Goal: Task Accomplishment & Management: Complete application form

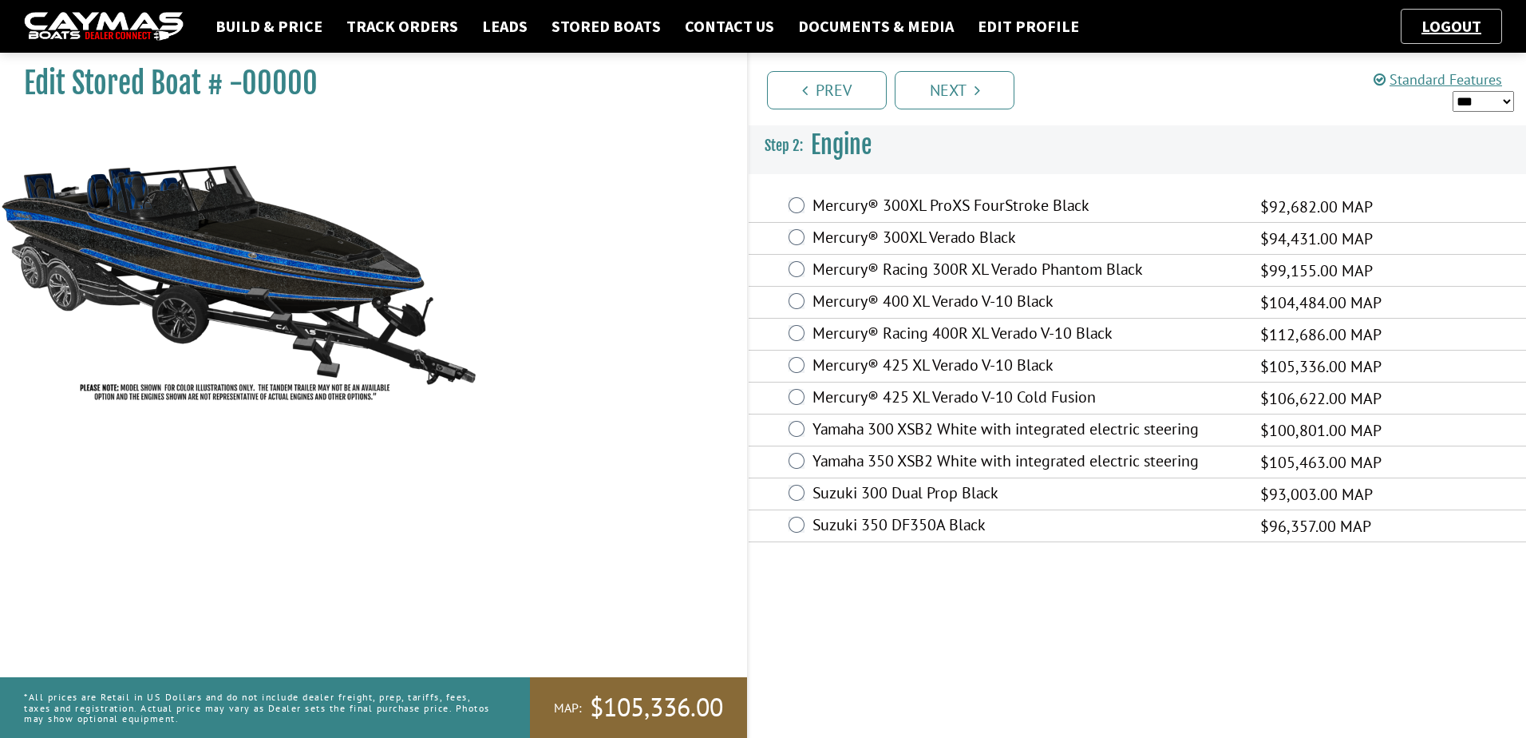
click at [940, 65] on div "Prev Next" at bounding box center [1136, 89] width 779 height 73
click at [943, 99] on link "Next" at bounding box center [955, 90] width 120 height 38
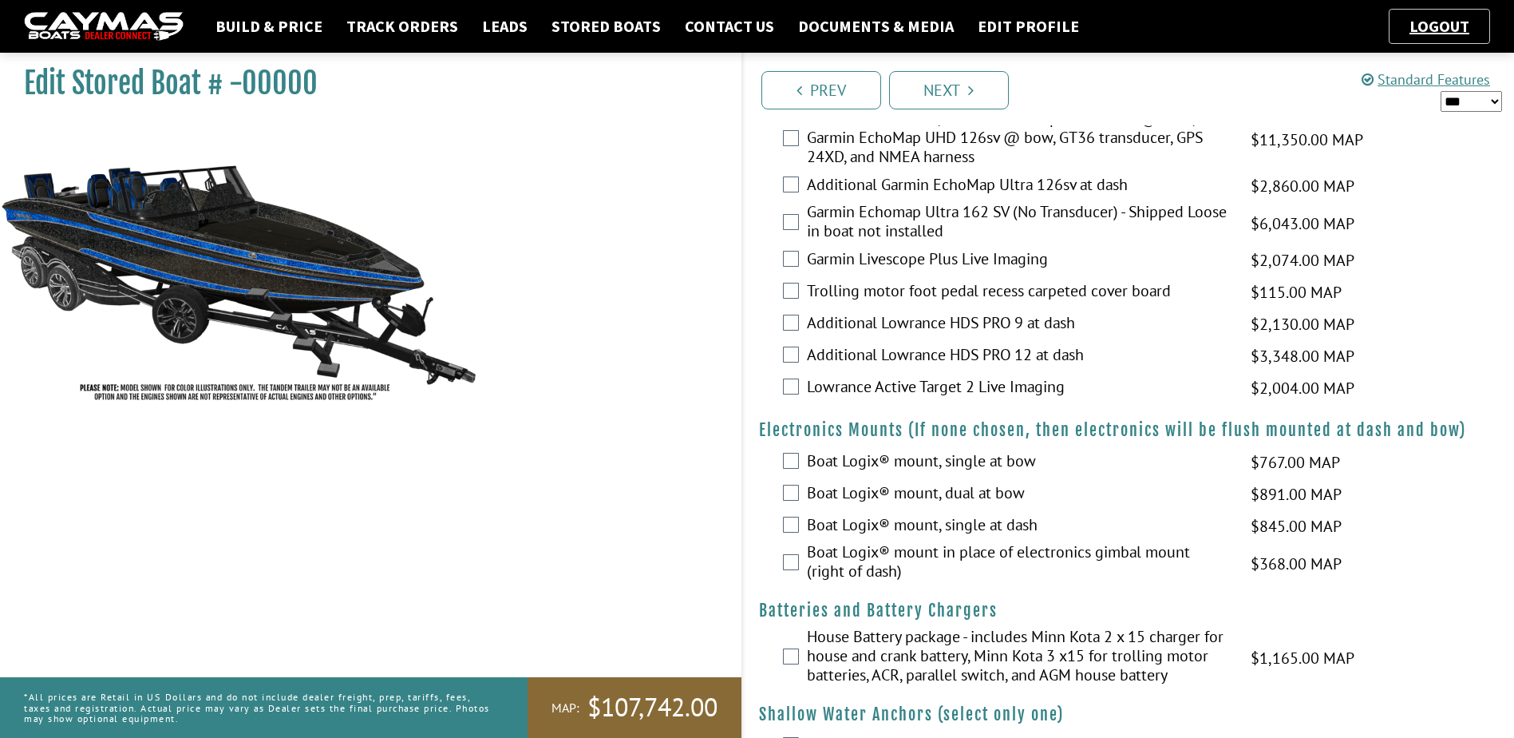
scroll to position [878, 0]
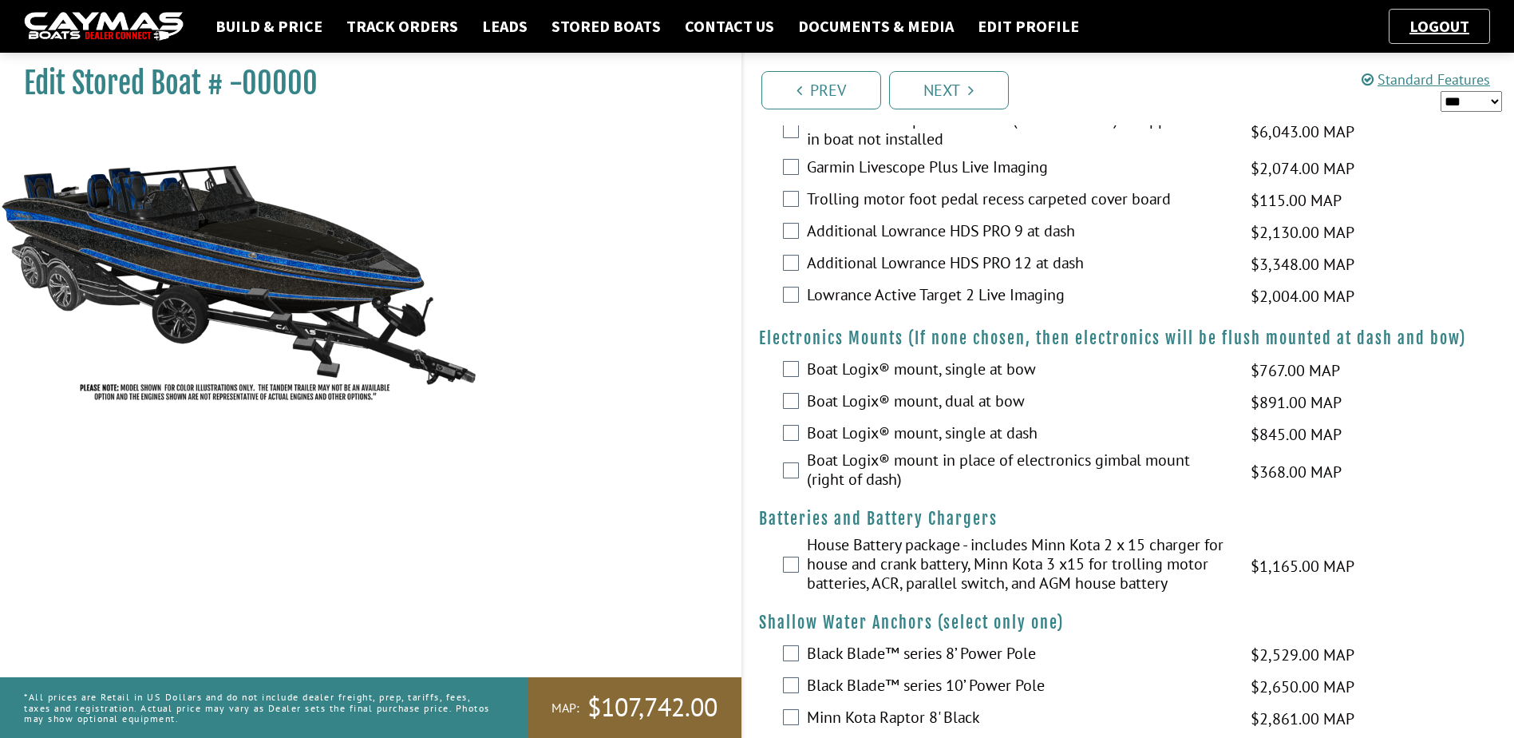
click at [793, 461] on div "Boat Logix® mount in place of electronics gimbal mount (right of dash) $368.00 …" at bounding box center [1129, 471] width 772 height 42
click at [801, 474] on div "Boat Logix® mount in place of electronics gimbal mount (right of dash) $368.00 …" at bounding box center [1129, 471] width 772 height 42
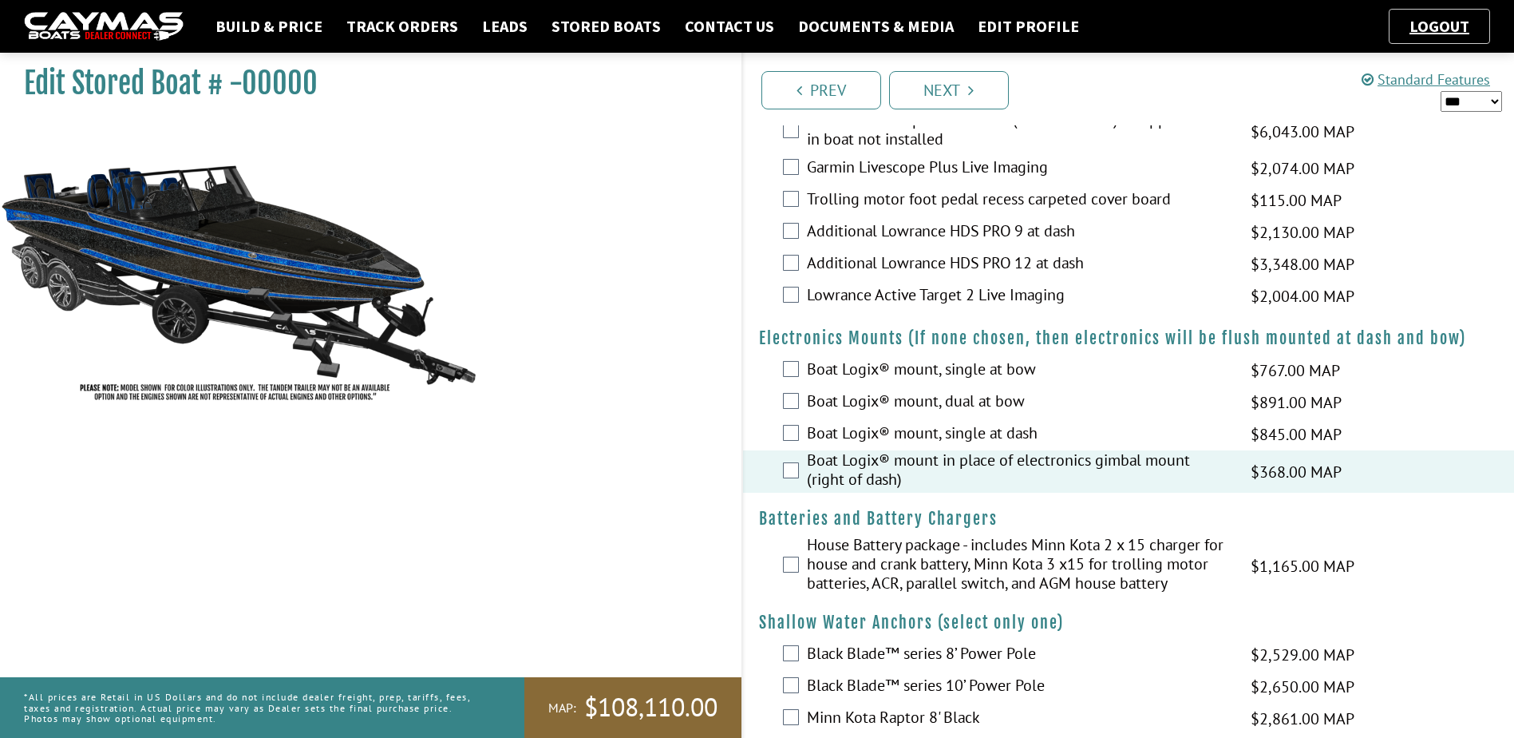
click at [786, 546] on div "House Battery package - includes Minn Kota 2 x 15 charger for house and crank b…" at bounding box center [1129, 565] width 772 height 61
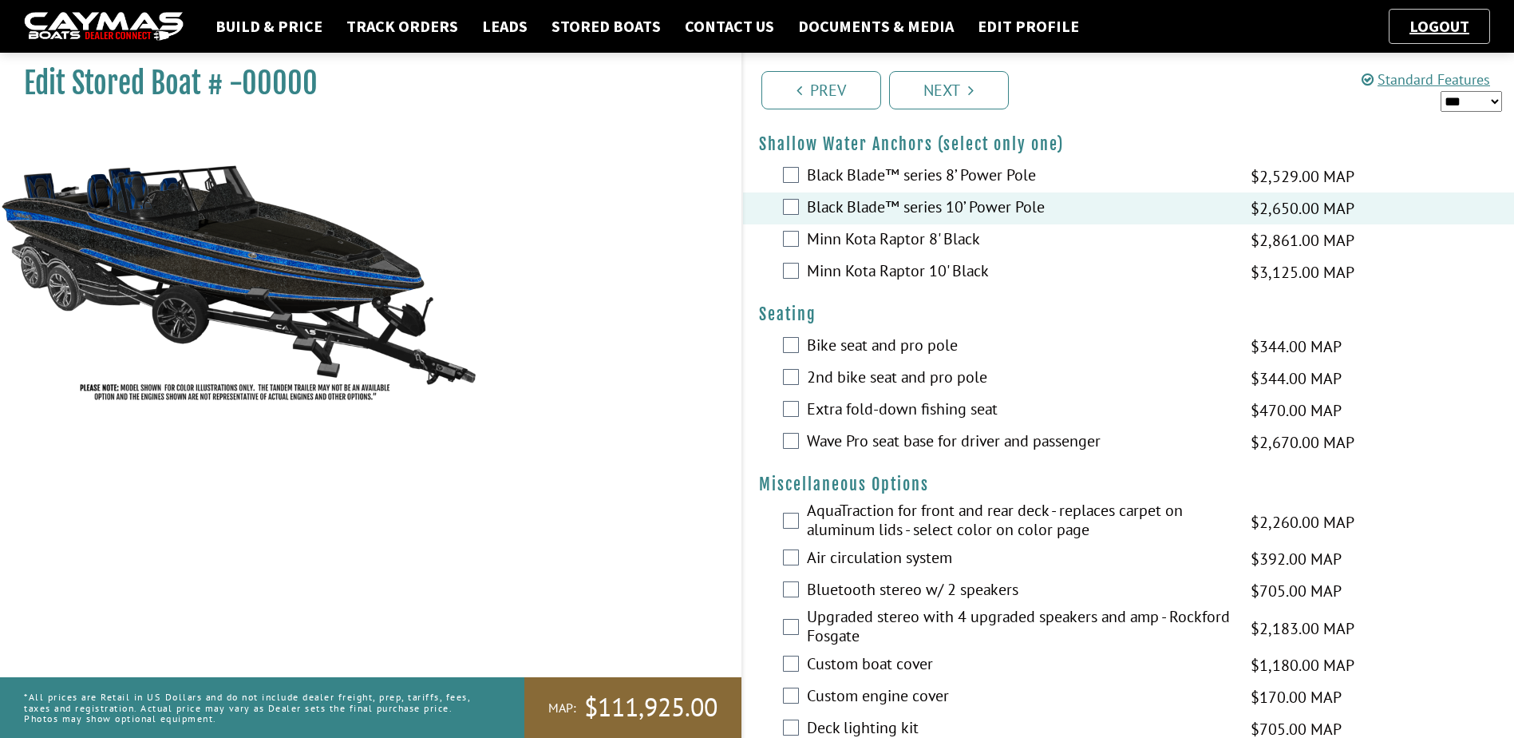
scroll to position [1357, 0]
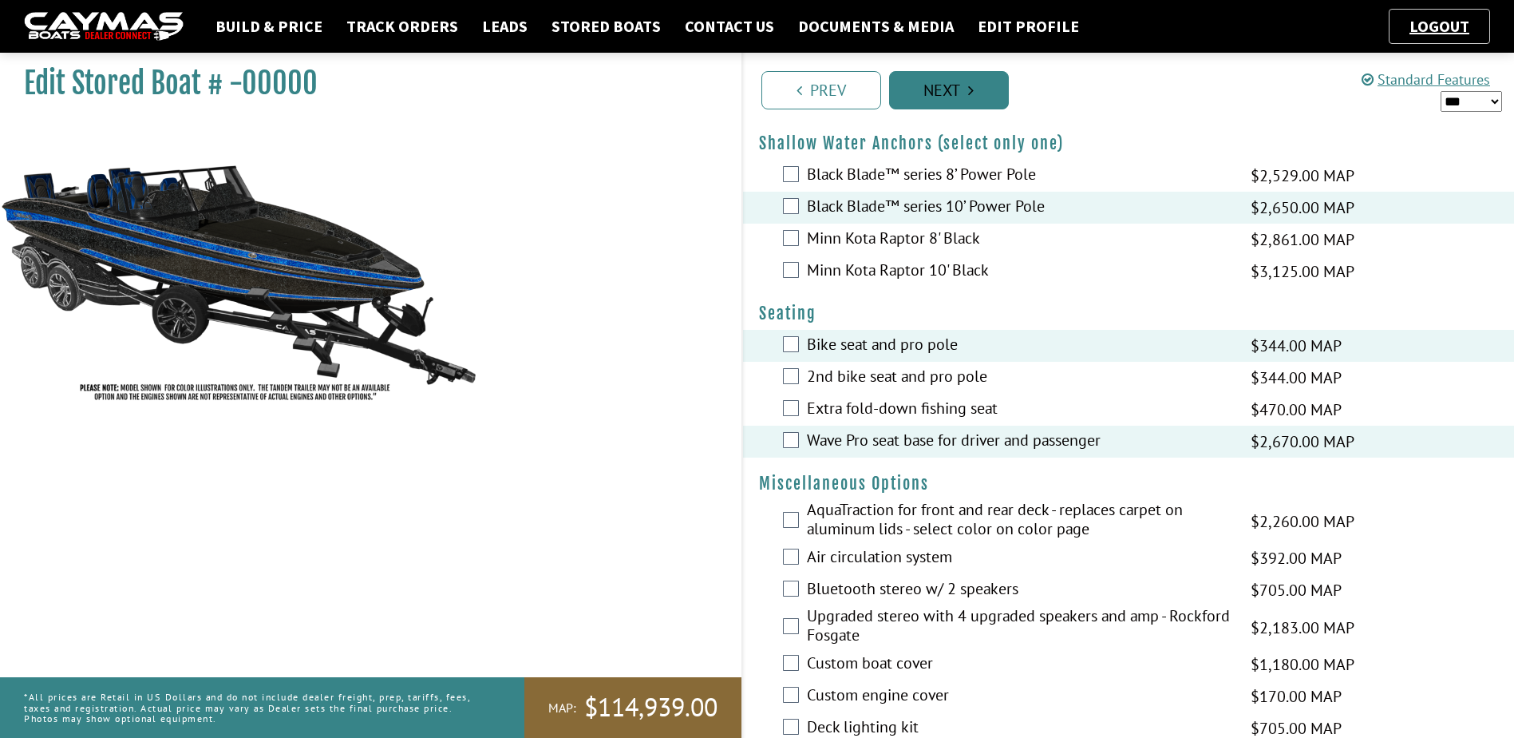
click at [943, 81] on link "Next" at bounding box center [949, 90] width 120 height 38
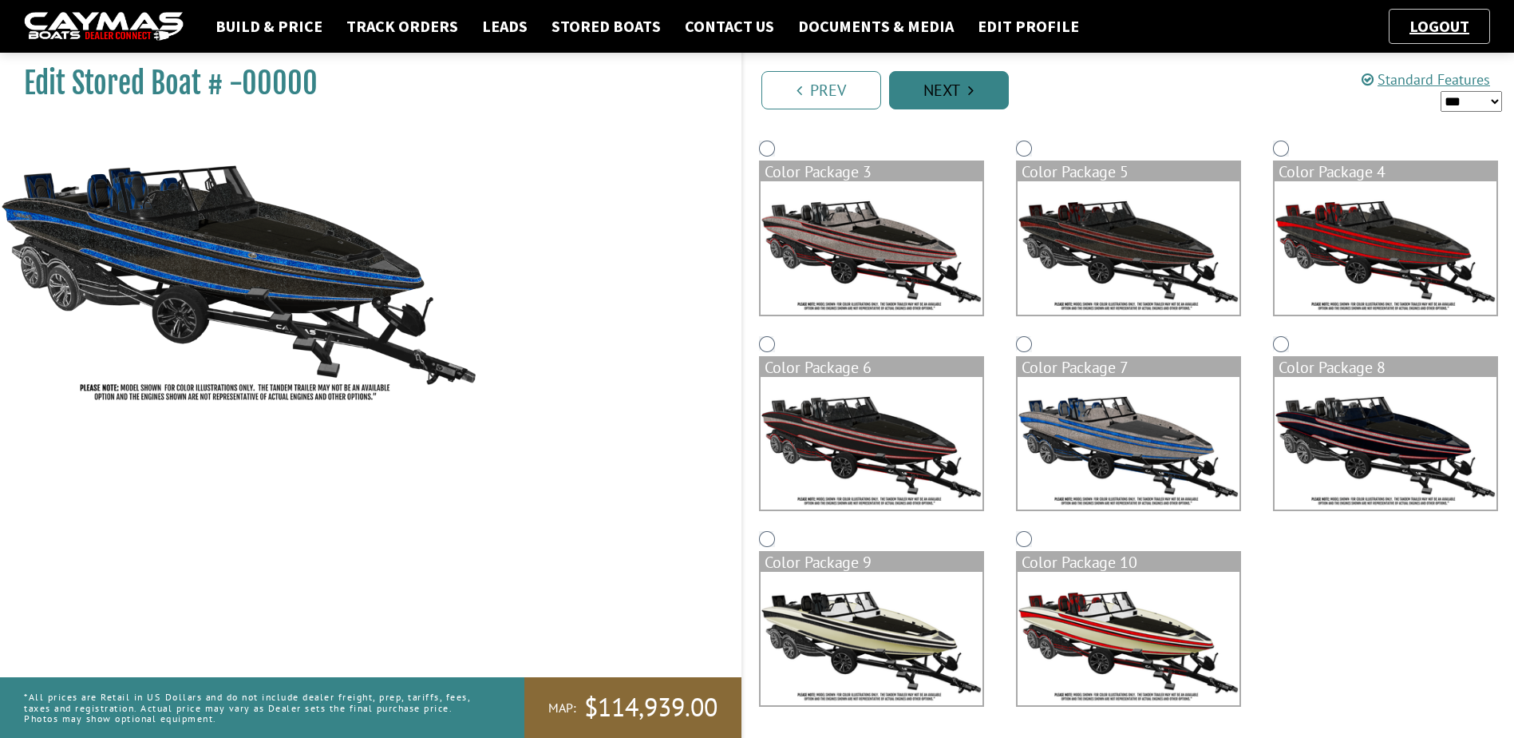
scroll to position [108, 0]
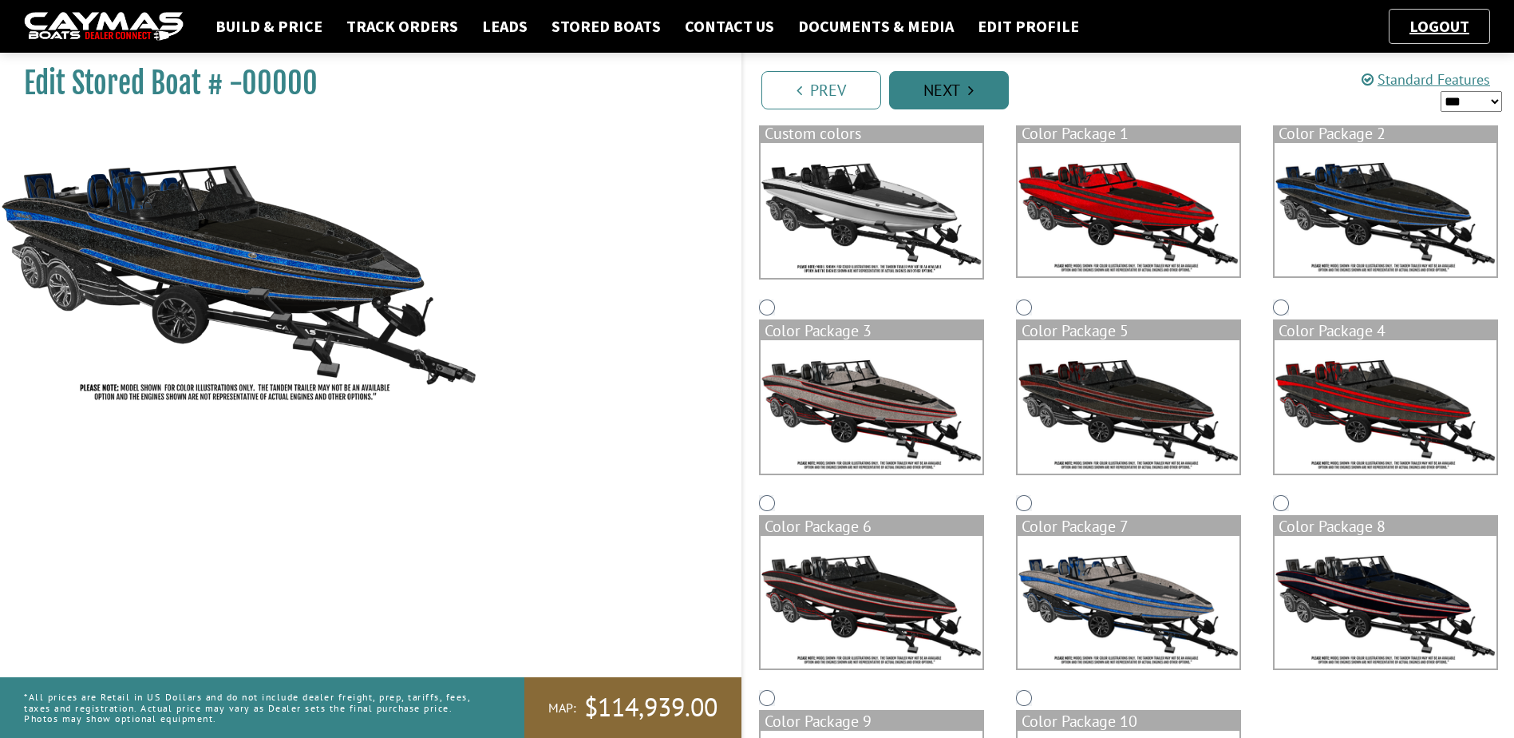
click at [943, 81] on link "Next" at bounding box center [949, 90] width 120 height 38
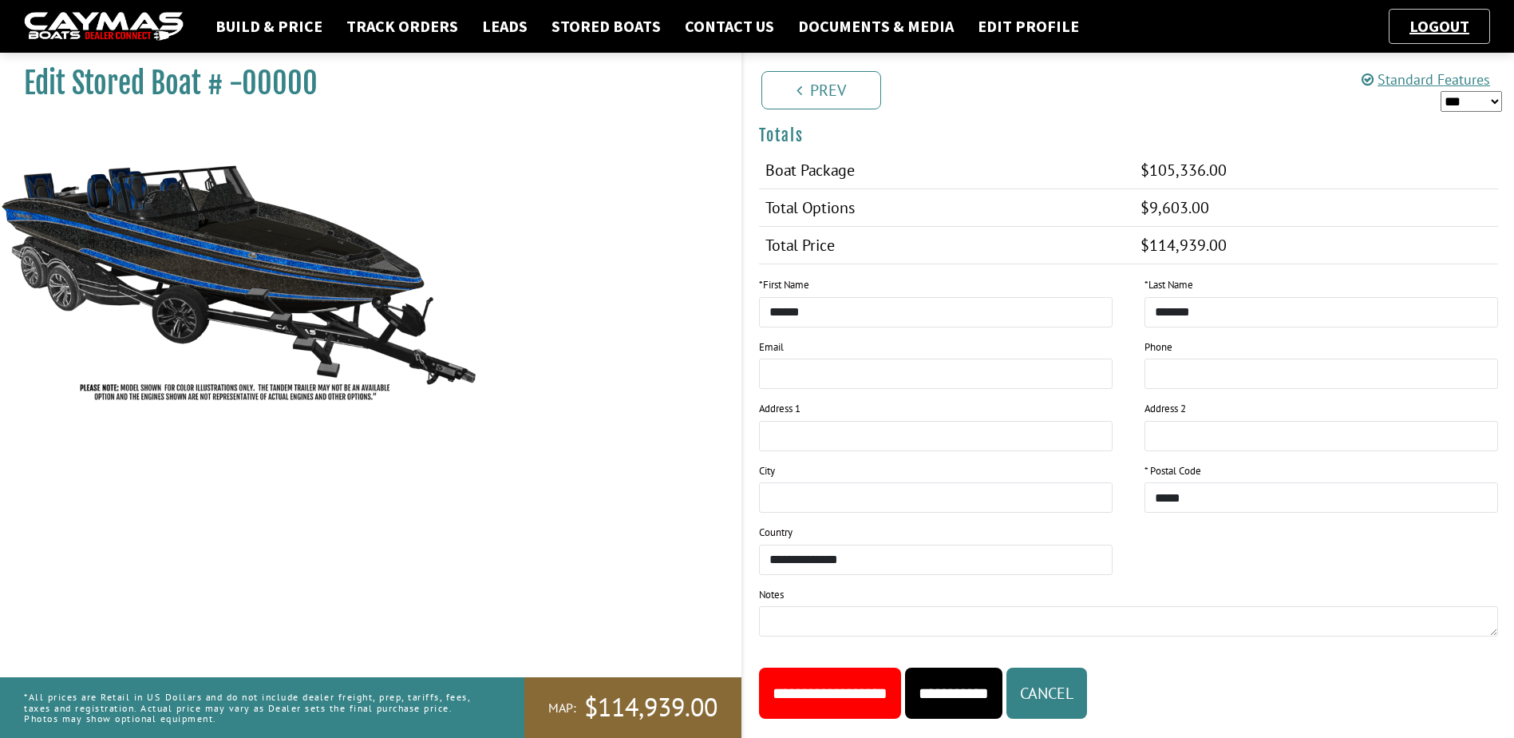
scroll to position [1141, 0]
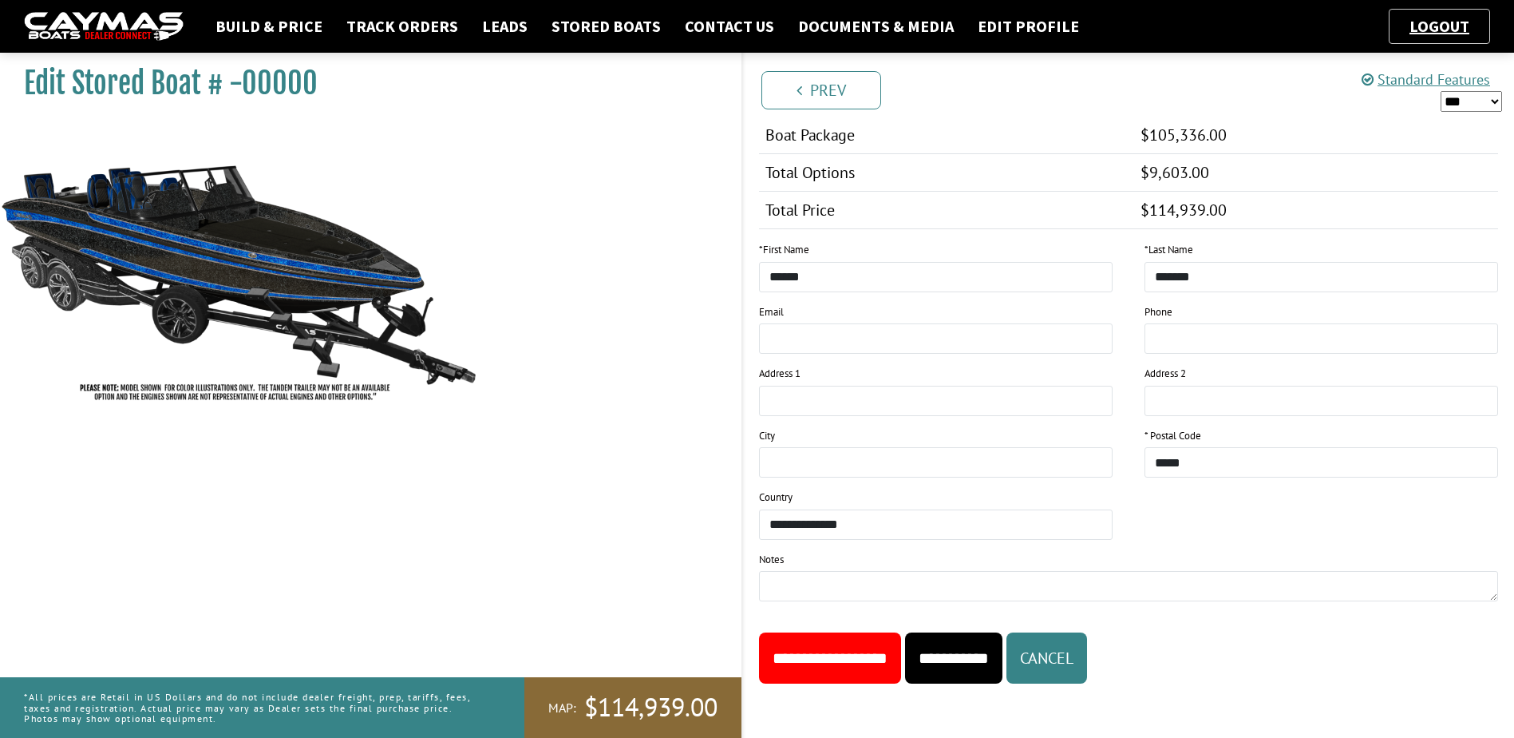
click at [888, 658] on input "**********" at bounding box center [830, 657] width 142 height 51
